Goal: Task Accomplishment & Management: Complete application form

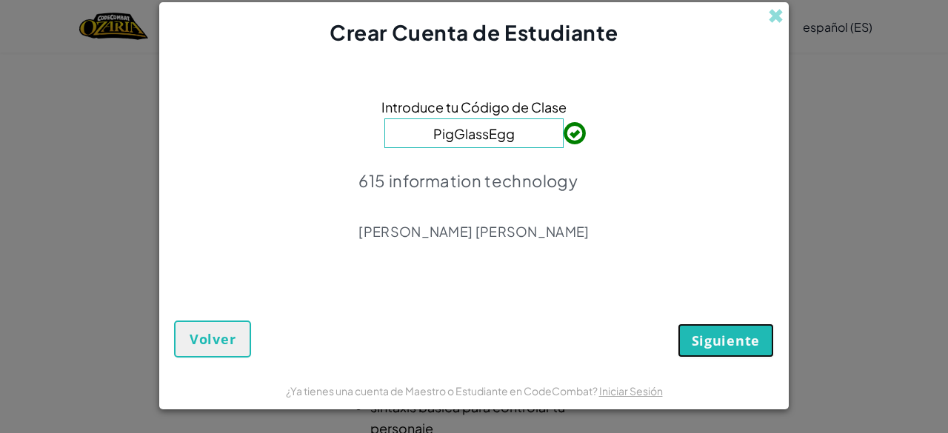
click at [689, 328] on button "Siguiente" at bounding box center [726, 341] width 96 height 34
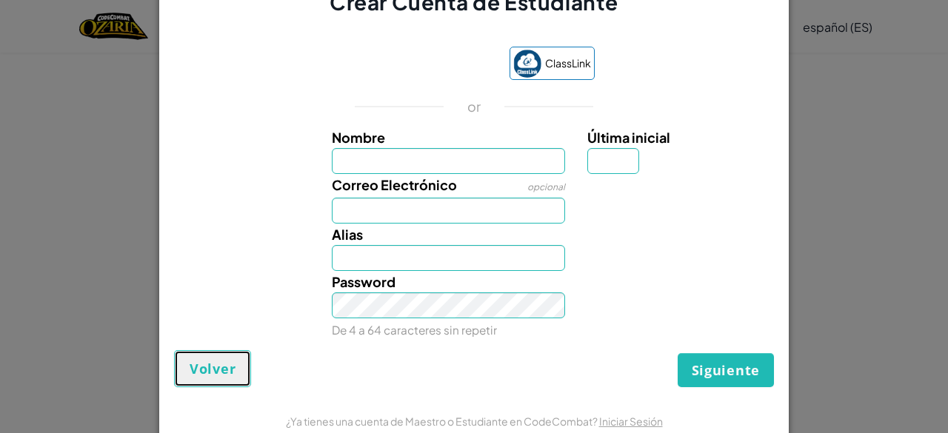
click at [226, 376] on span "Volver" at bounding box center [213, 369] width 46 height 18
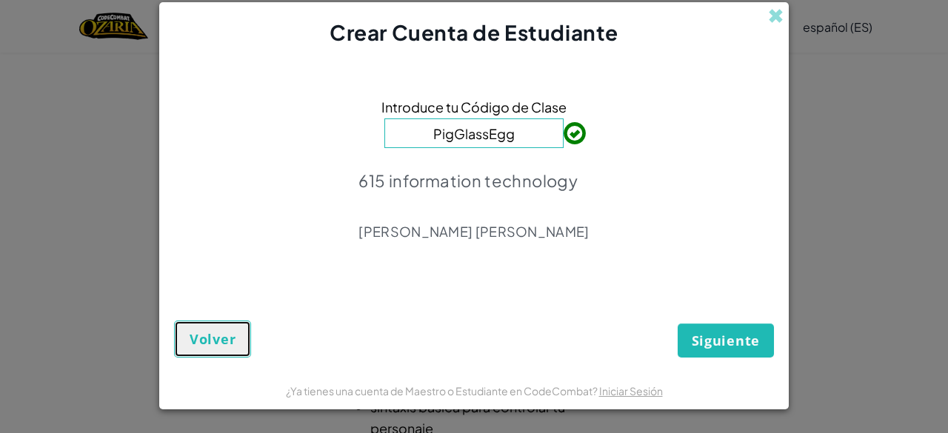
click at [219, 347] on span "Volver" at bounding box center [213, 339] width 46 height 18
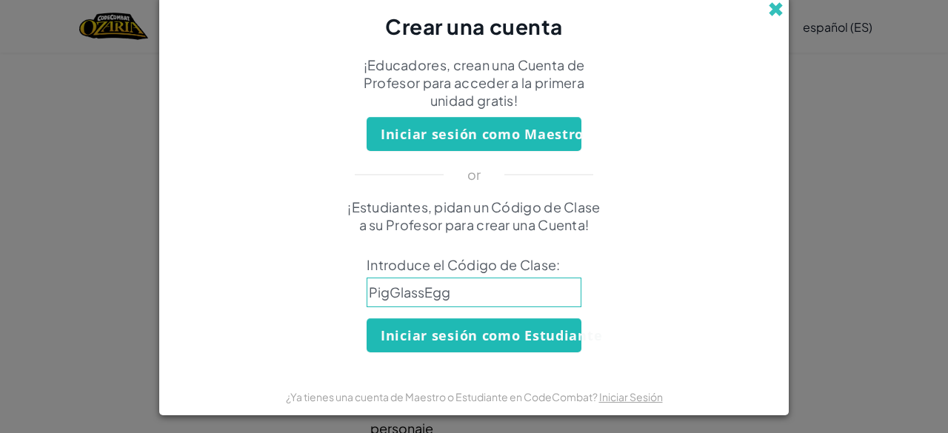
click at [770, 13] on span at bounding box center [776, 9] width 16 height 16
